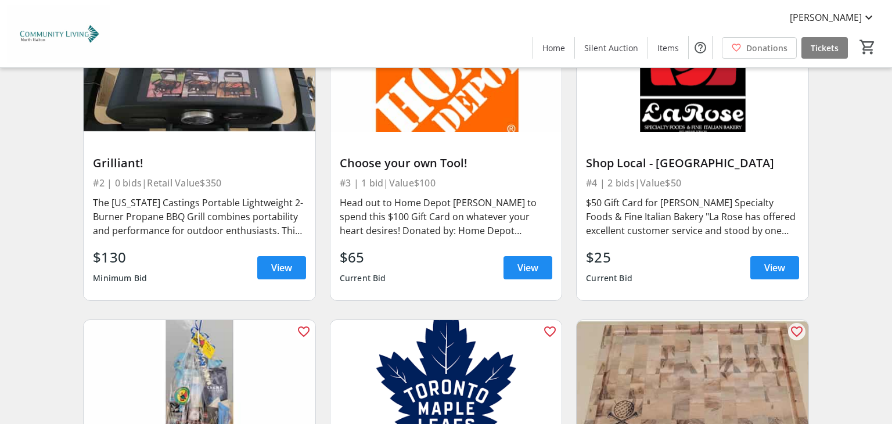
scroll to position [478, 0]
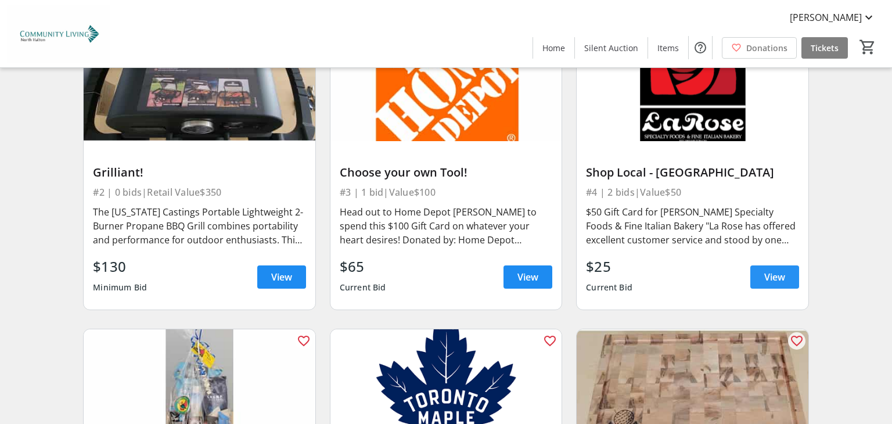
click at [779, 274] on span "View" at bounding box center [774, 277] width 21 height 14
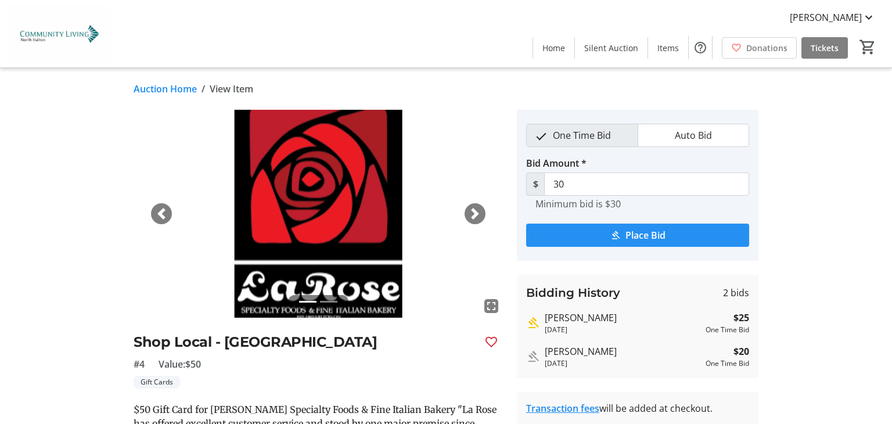
click at [647, 233] on span "Place Bid" at bounding box center [645, 235] width 40 height 14
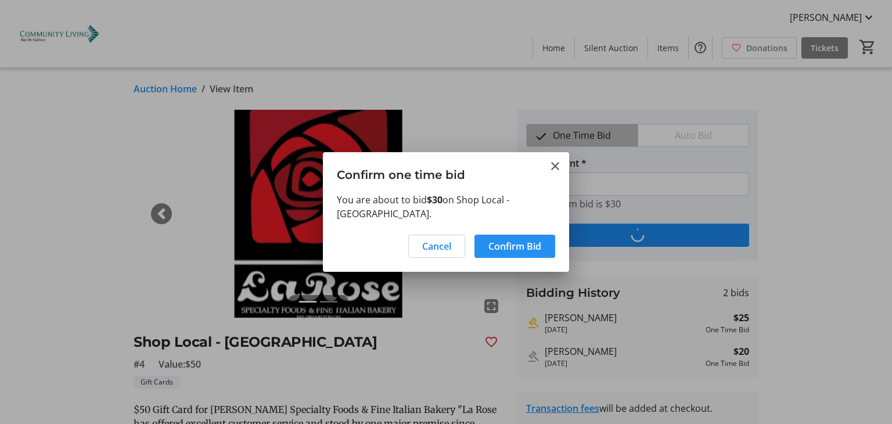
click at [528, 250] on span "Confirm Bid" at bounding box center [514, 246] width 53 height 14
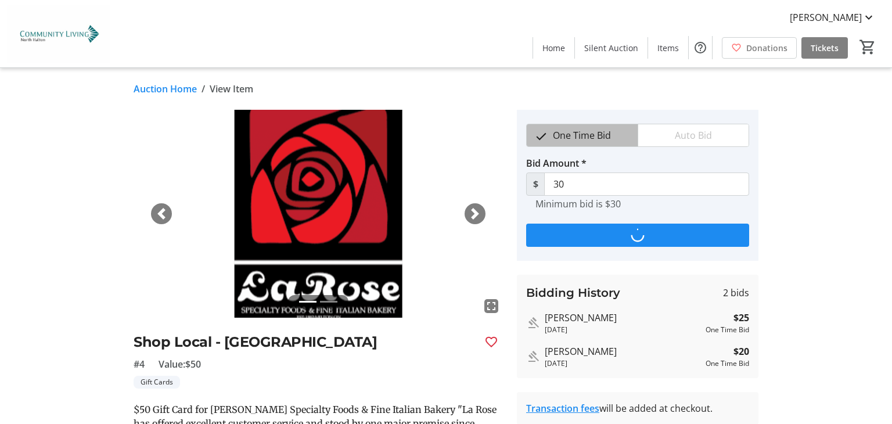
type input "35"
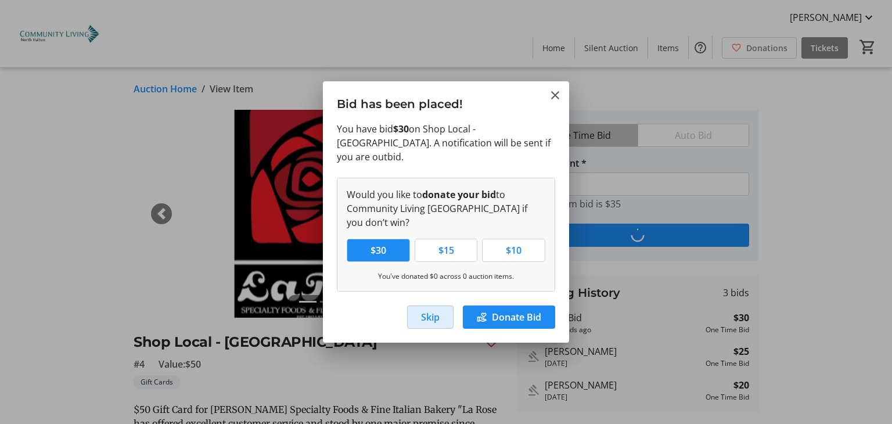
click at [433, 312] on span "Skip" at bounding box center [430, 317] width 19 height 14
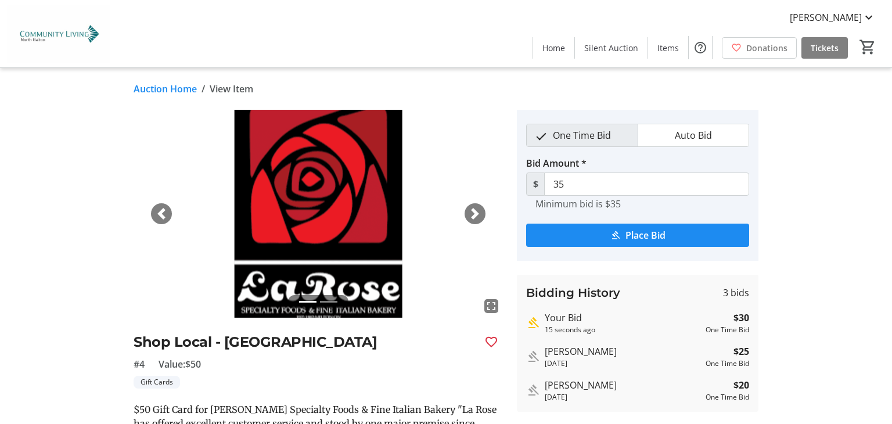
click at [165, 89] on link "Auction Home" at bounding box center [165, 89] width 63 height 14
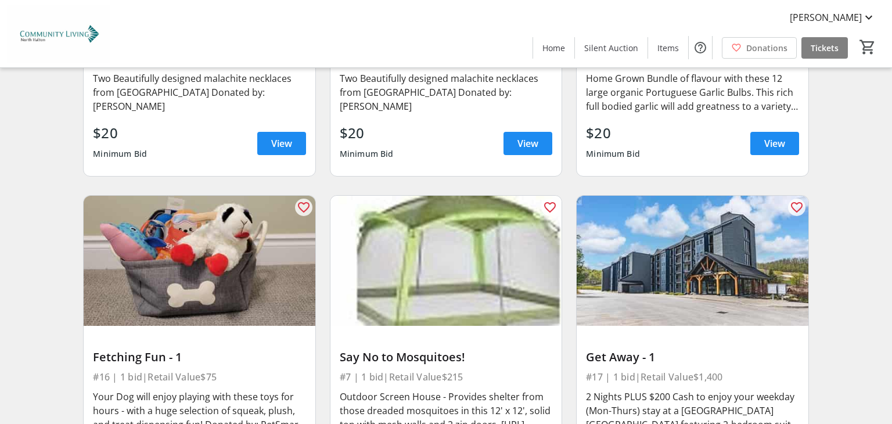
scroll to position [1672, 0]
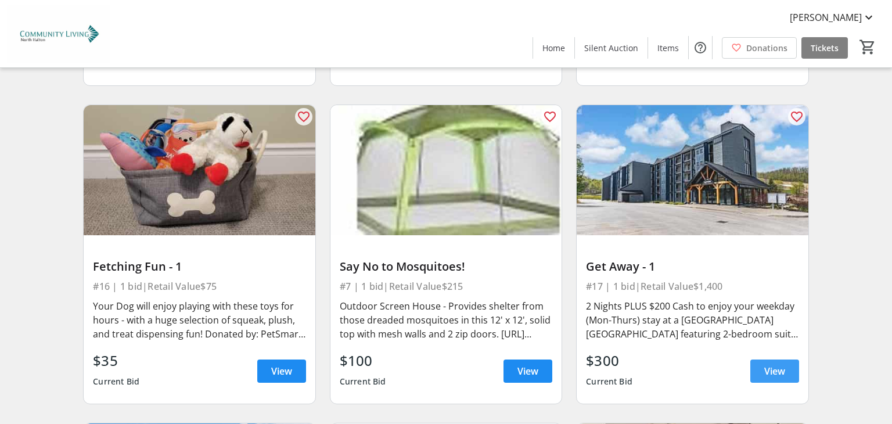
click at [771, 364] on span "View" at bounding box center [774, 371] width 21 height 14
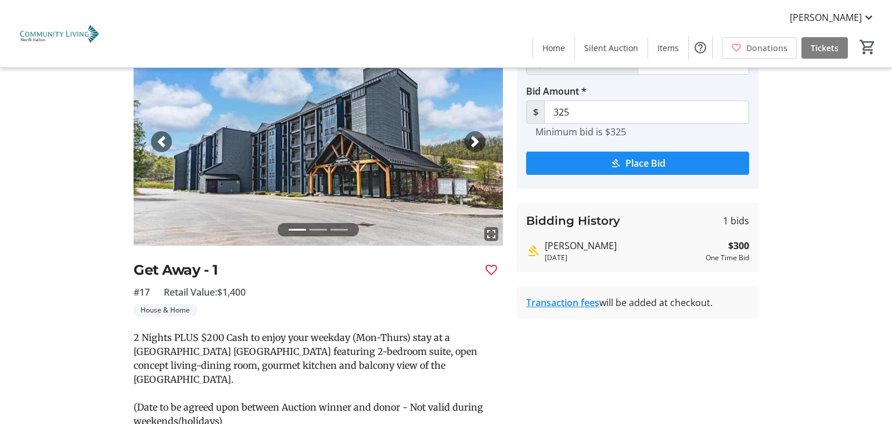
scroll to position [87, 0]
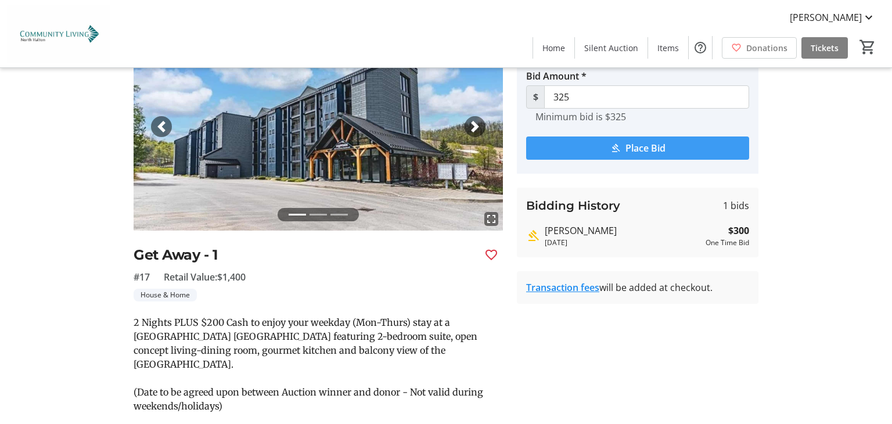
click at [660, 146] on span "Place Bid" at bounding box center [645, 148] width 40 height 14
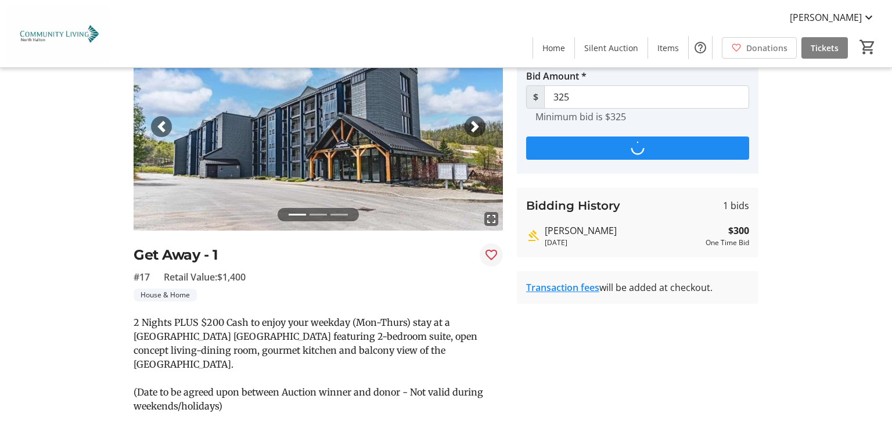
scroll to position [0, 0]
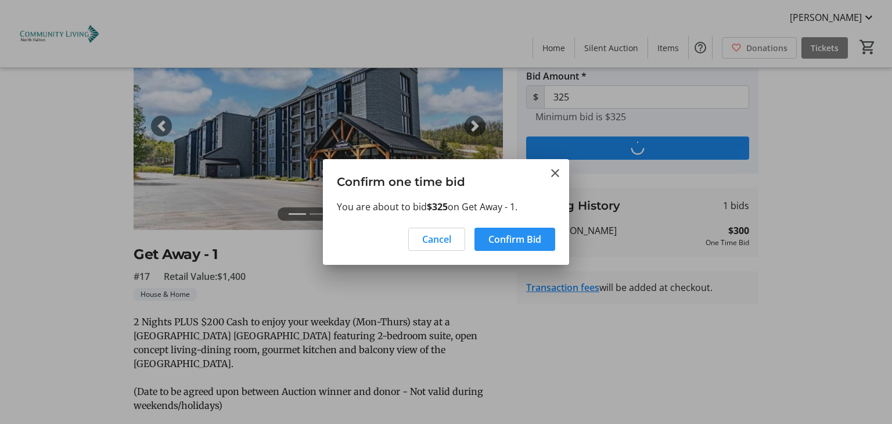
click at [510, 242] on span "Confirm Bid" at bounding box center [514, 239] width 53 height 14
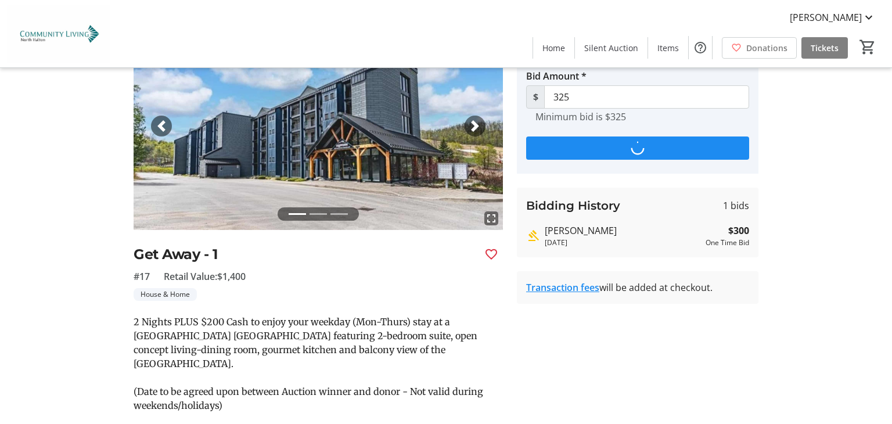
scroll to position [87, 0]
type input "350"
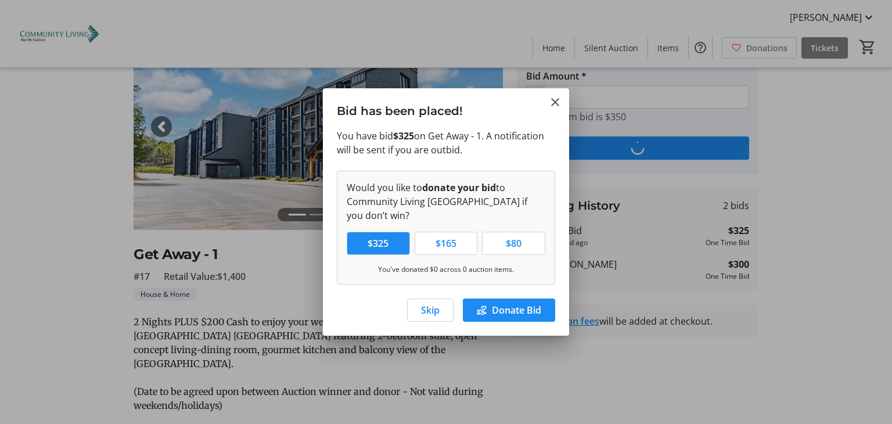
scroll to position [0, 0]
click at [434, 311] on span "Skip" at bounding box center [430, 310] width 19 height 14
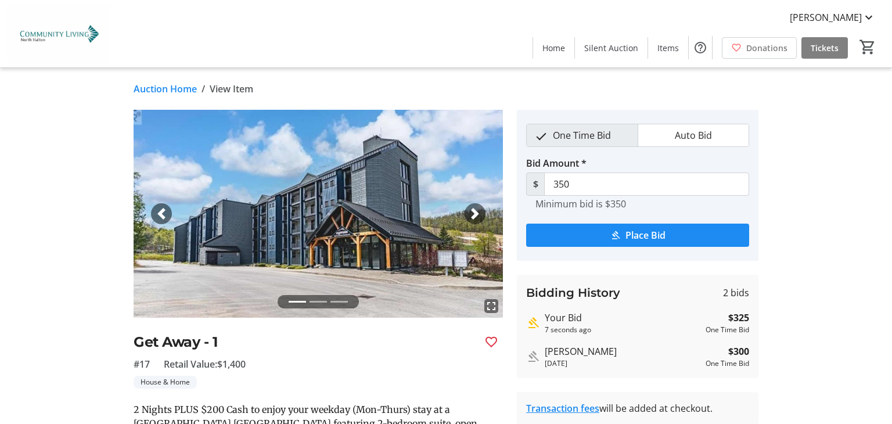
click at [178, 90] on link "Auction Home" at bounding box center [165, 89] width 63 height 14
